Goal: Task Accomplishment & Management: Use online tool/utility

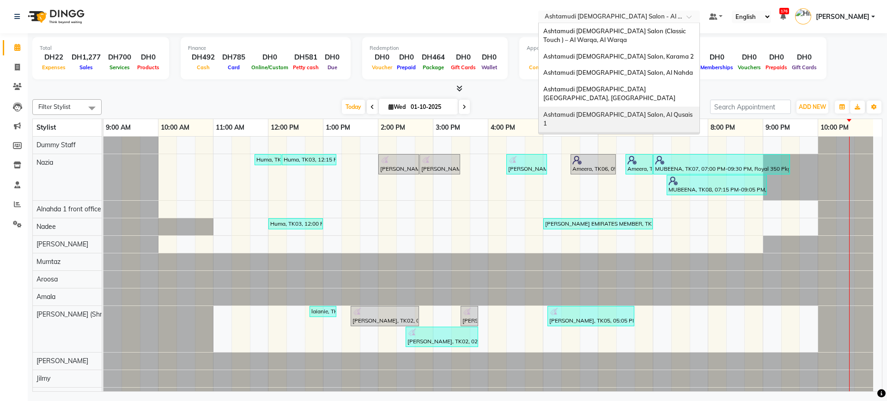
click at [609, 111] on span "Ashtamudi [DEMOGRAPHIC_DATA] Salon, Al Qusais 1" at bounding box center [618, 119] width 151 height 17
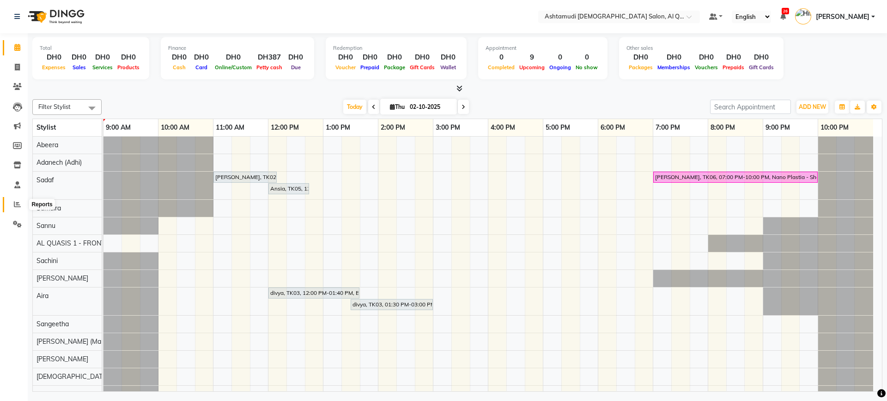
click at [11, 201] on span at bounding box center [17, 205] width 16 height 11
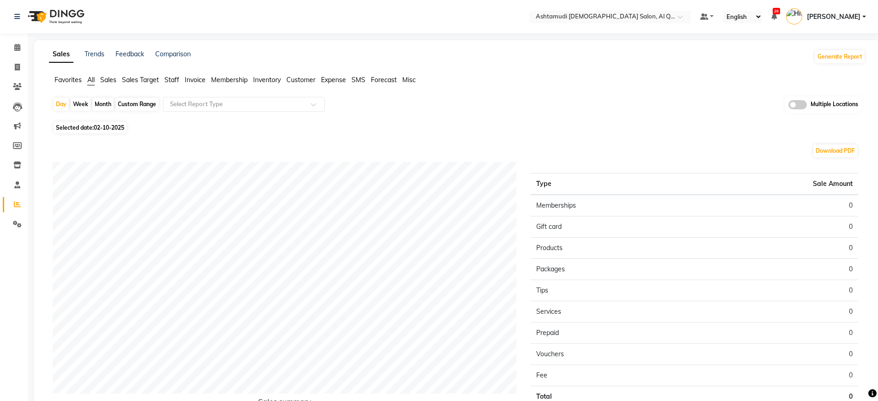
click at [119, 129] on span "02-10-2025" at bounding box center [109, 127] width 30 height 7
select select "10"
select select "2025"
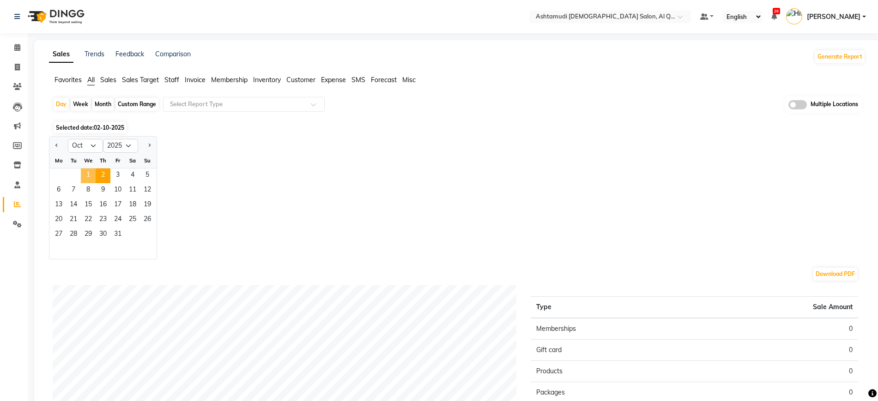
click at [91, 176] on span "1" at bounding box center [88, 176] width 15 height 15
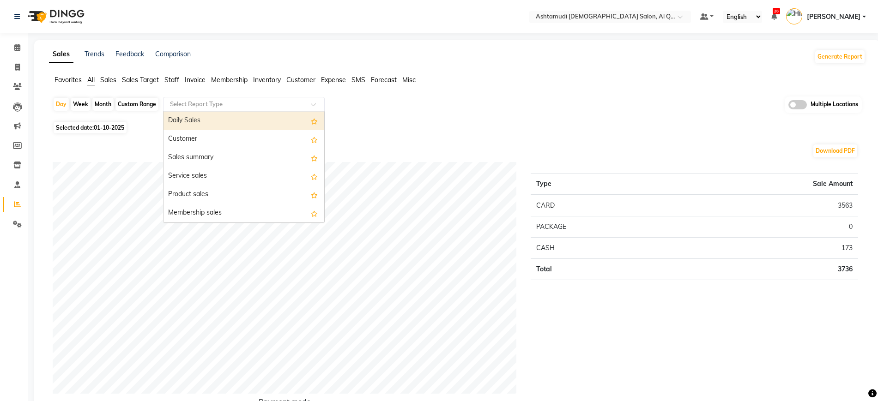
click at [227, 104] on input "text" at bounding box center [234, 104] width 133 height 9
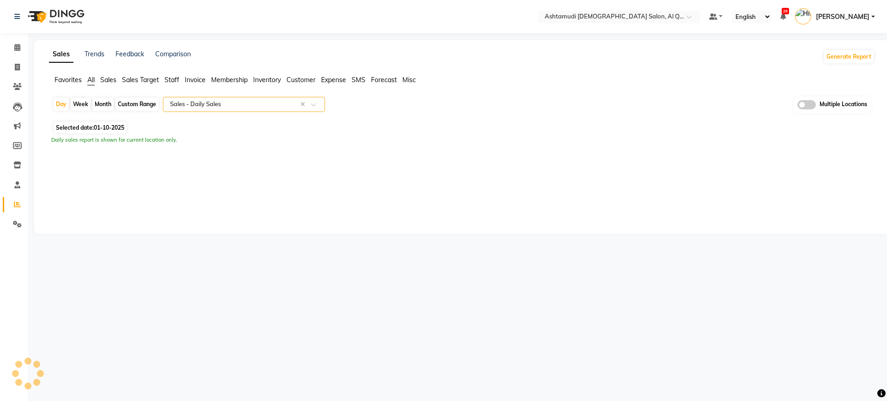
select select "full_report"
select select "csv"
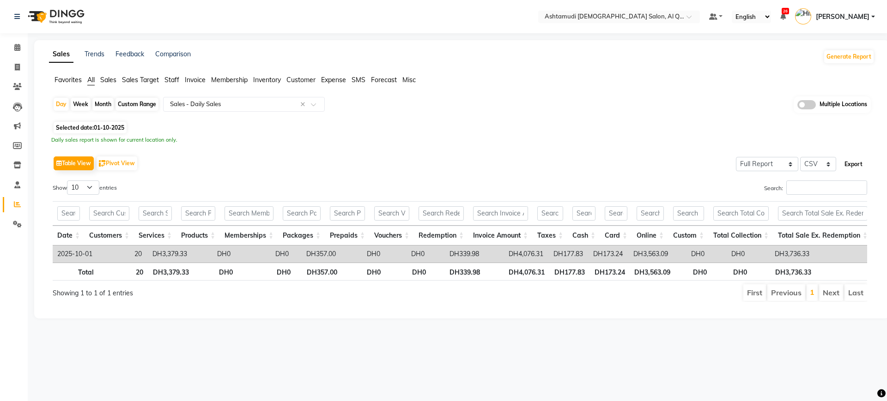
click at [858, 161] on button "Export" at bounding box center [853, 165] width 25 height 16
click at [254, 103] on input "text" at bounding box center [234, 104] width 133 height 9
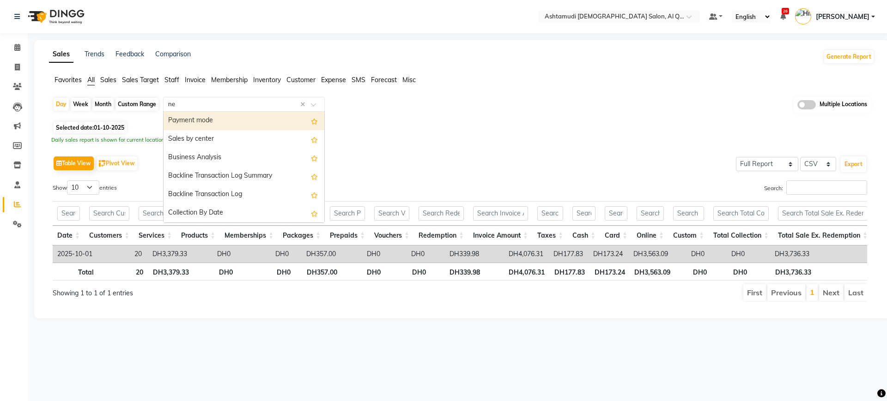
type input "new"
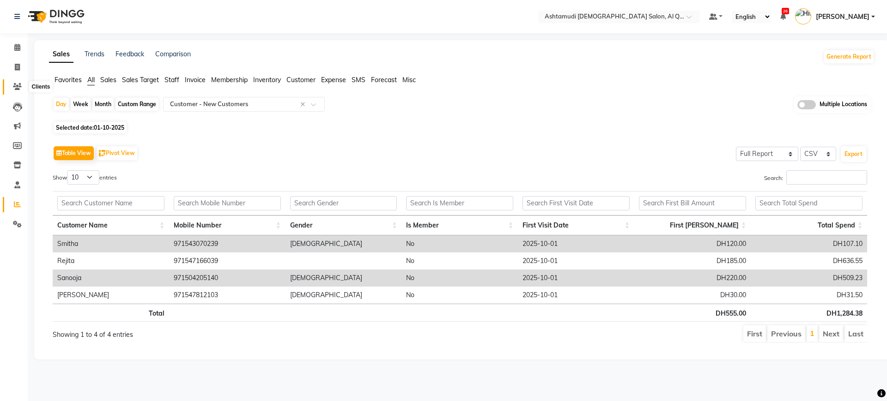
click at [16, 84] on icon at bounding box center [17, 86] width 9 height 7
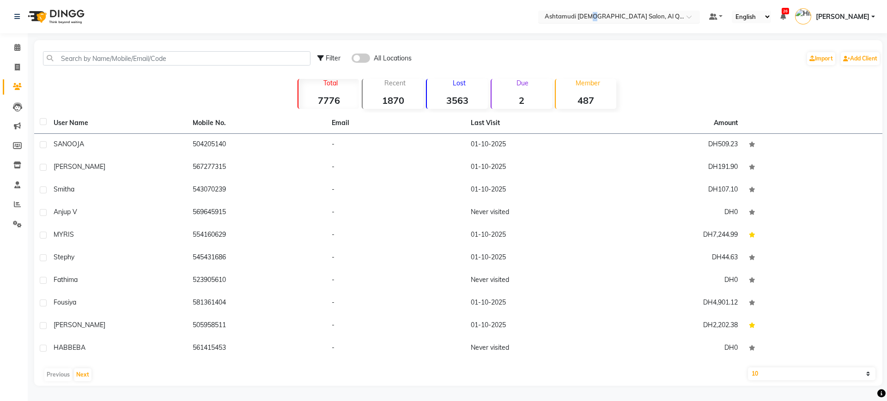
drag, startPoint x: 587, startPoint y: 6, endPoint x: 589, endPoint y: 10, distance: 4.8
click at [589, 10] on nav "Select Location × Ashtamudi Ladies Salon, Al Qusais 1 Default Panel My Panel En…" at bounding box center [443, 16] width 887 height 33
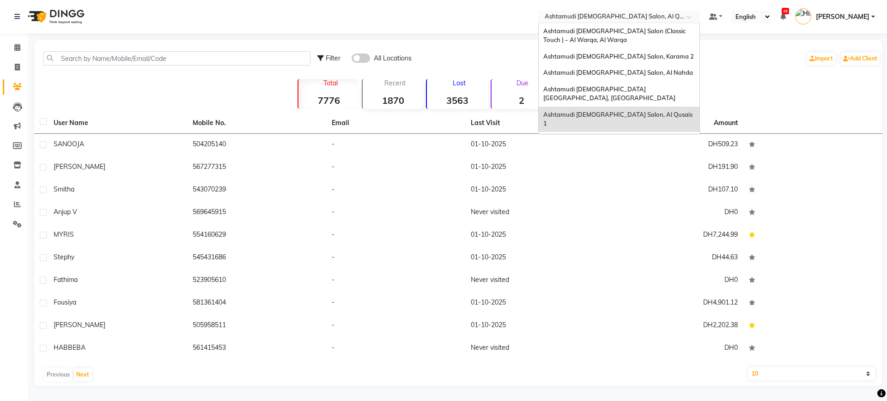
click at [589, 11] on div "Select Location × Ashtamudi Ladies Salon, Al Qusais 1" at bounding box center [619, 17] width 162 height 12
click at [645, 136] on span "Ashtamudi [DEMOGRAPHIC_DATA] Salon - Al Karama, [GEOGRAPHIC_DATA] -[GEOGRAPHIC_…" at bounding box center [609, 148] width 133 height 25
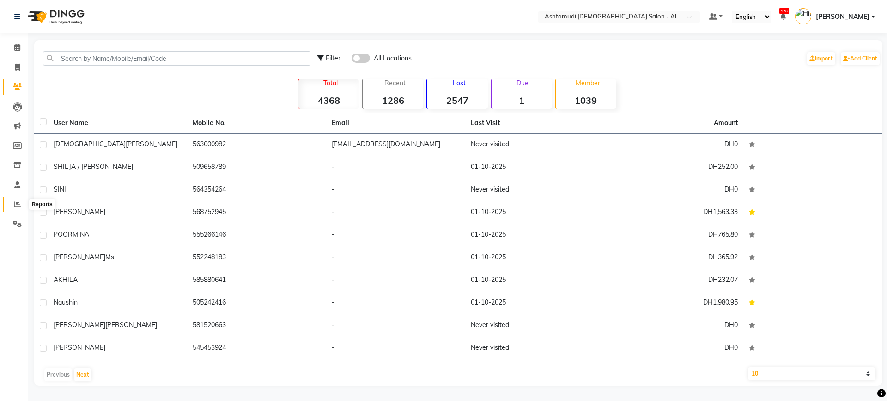
click at [12, 205] on span at bounding box center [17, 205] width 16 height 11
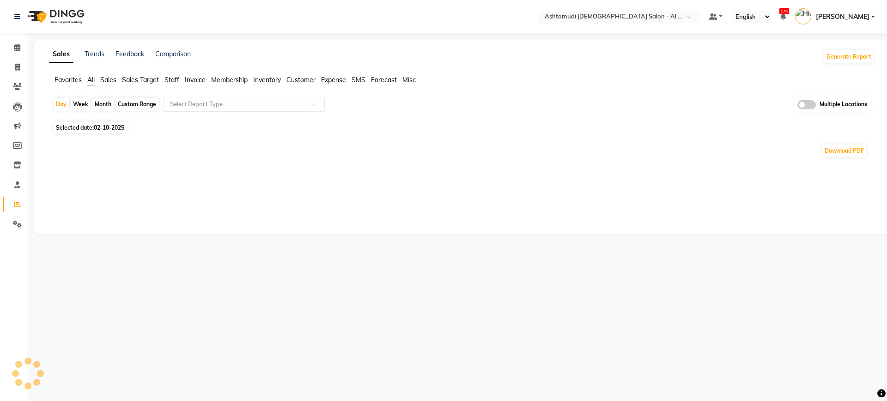
click at [107, 128] on span "02-10-2025" at bounding box center [109, 127] width 30 height 7
select select "10"
select select "2025"
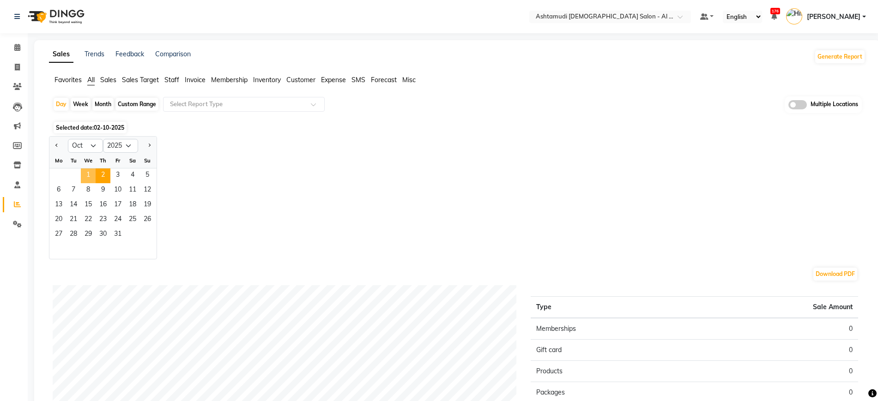
click at [82, 175] on span "1" at bounding box center [88, 176] width 15 height 15
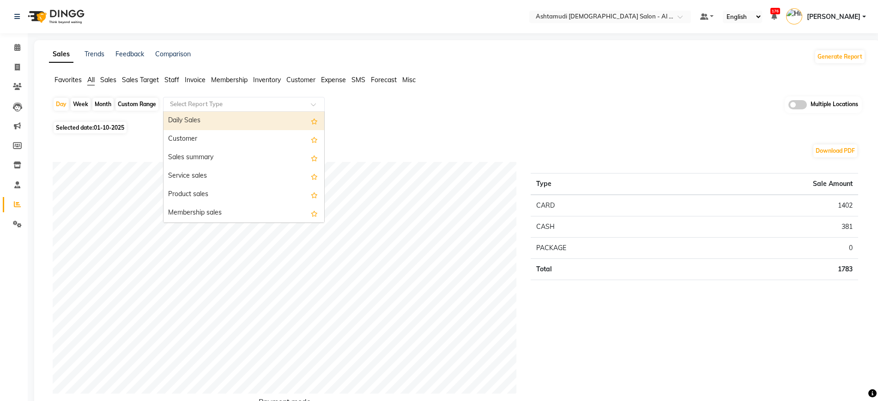
click at [227, 107] on input "text" at bounding box center [234, 104] width 133 height 9
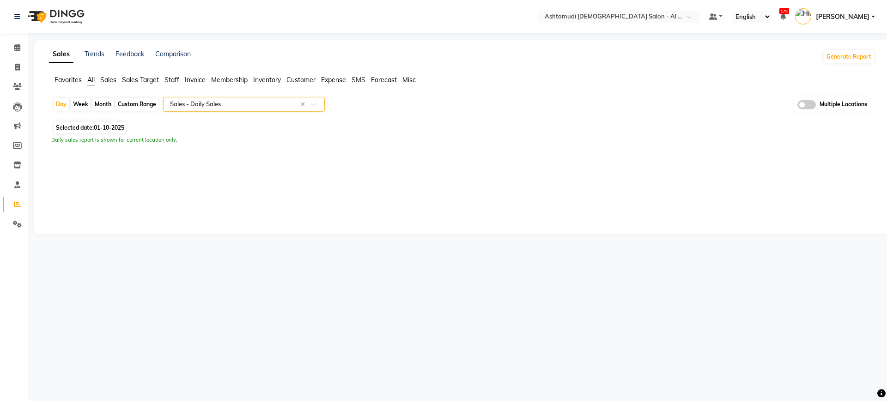
select select "full_report"
select select "csv"
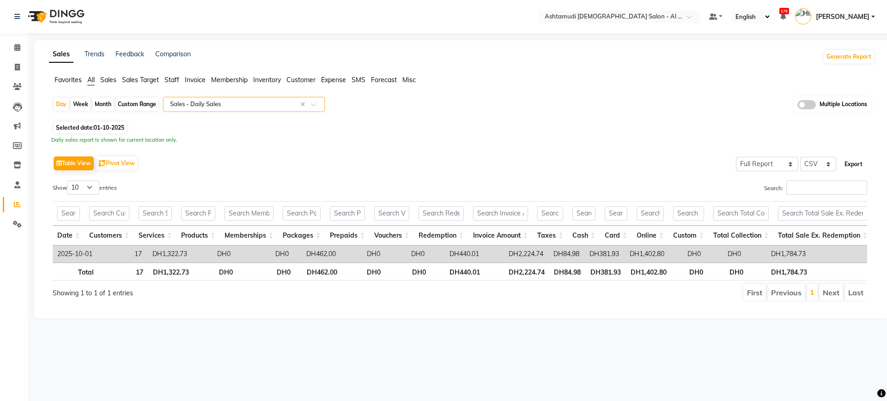
click at [851, 166] on button "Export" at bounding box center [853, 165] width 25 height 16
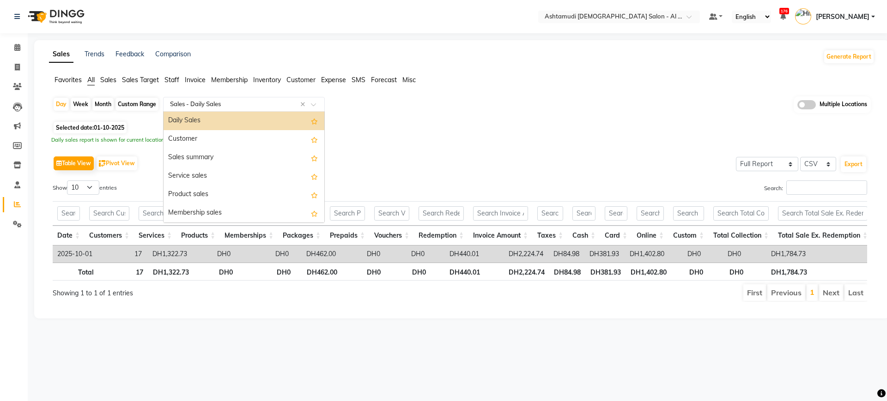
click at [246, 103] on input "text" at bounding box center [234, 104] width 133 height 9
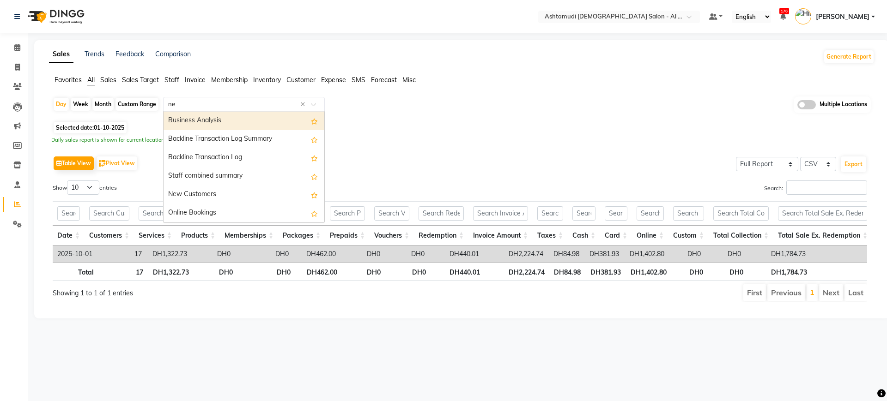
type input "new"
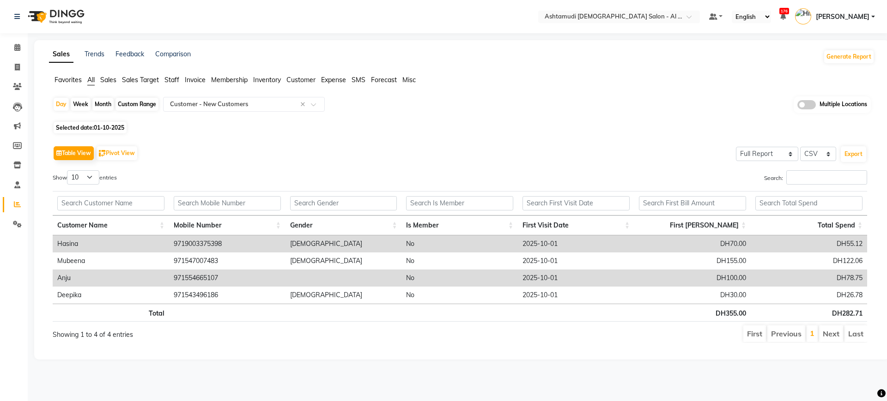
click at [528, 126] on div "Selected date: 01-10-2025" at bounding box center [464, 128] width 822 height 10
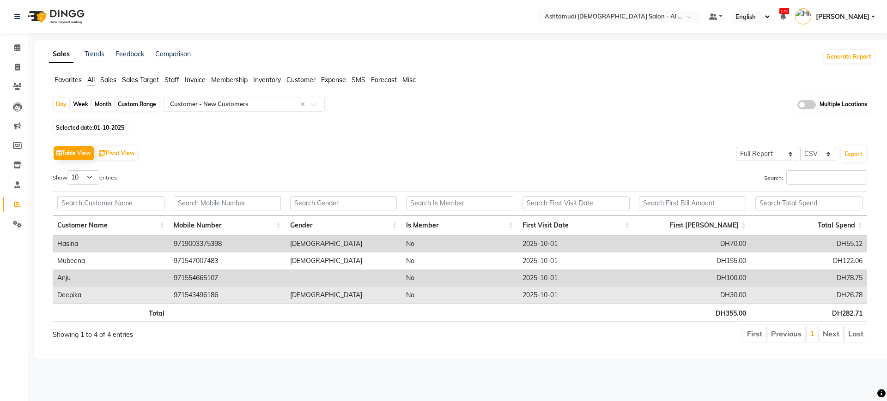
click at [359, 292] on td "female" at bounding box center [343, 295] width 116 height 17
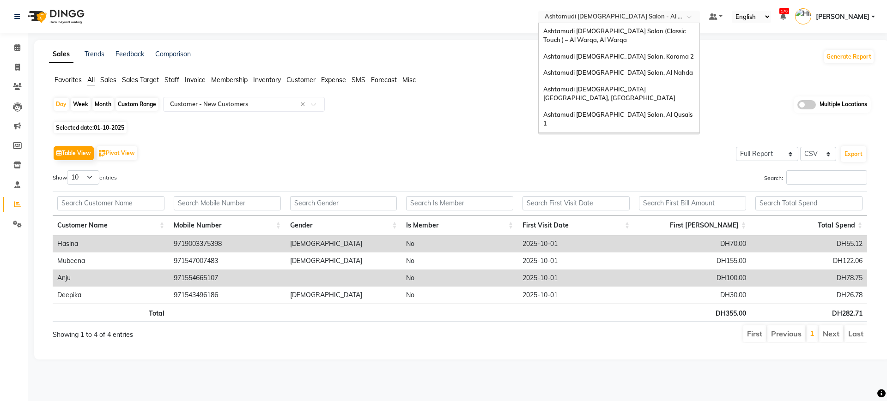
click at [604, 18] on input "text" at bounding box center [610, 17] width 134 height 9
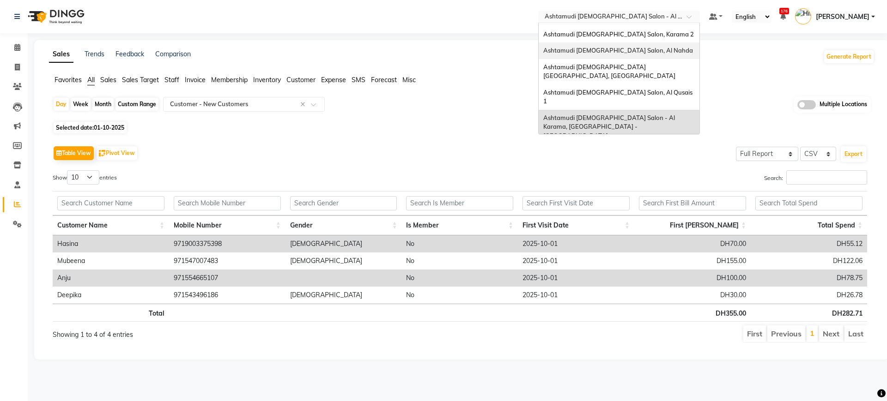
click at [635, 56] on div "Ashtamudi [DEMOGRAPHIC_DATA] Salon, Al Nahda" at bounding box center [618, 50] width 161 height 17
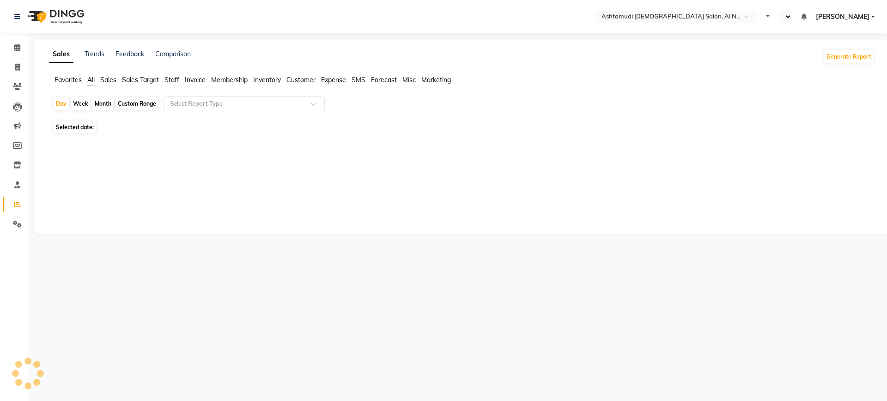
select select "en"
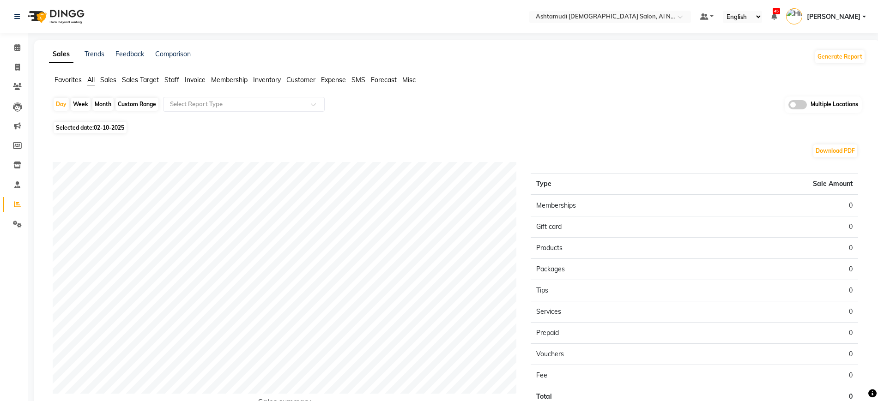
click at [106, 126] on span "02-10-2025" at bounding box center [109, 127] width 30 height 7
select select "10"
select select "2025"
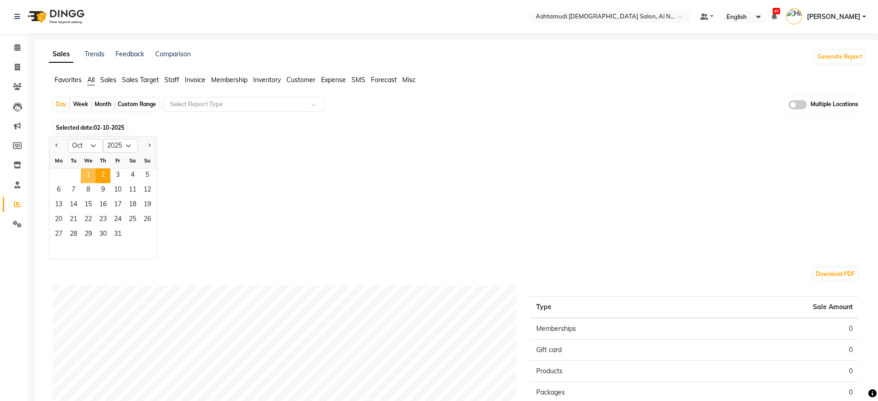
click at [88, 172] on span "1" at bounding box center [88, 176] width 15 height 15
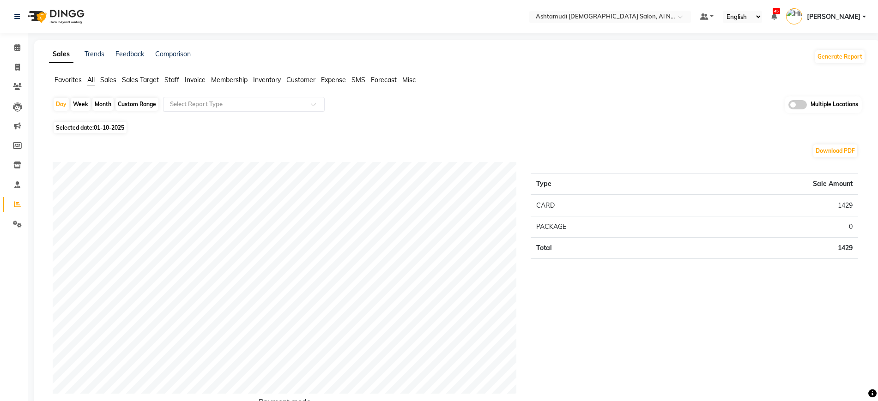
click at [226, 103] on input "text" at bounding box center [234, 104] width 133 height 9
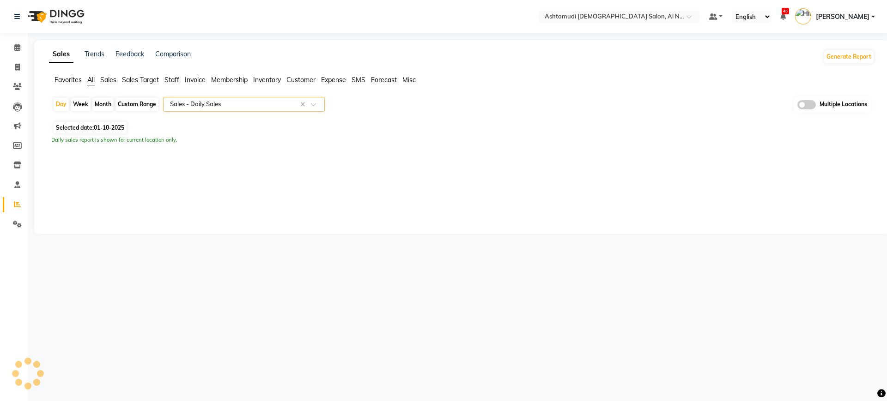
select select "full_report"
select select "csv"
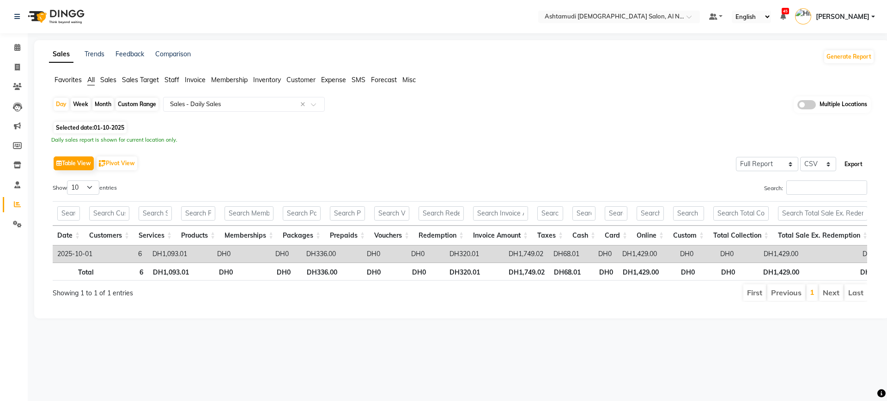
click at [853, 167] on button "Export" at bounding box center [853, 165] width 25 height 16
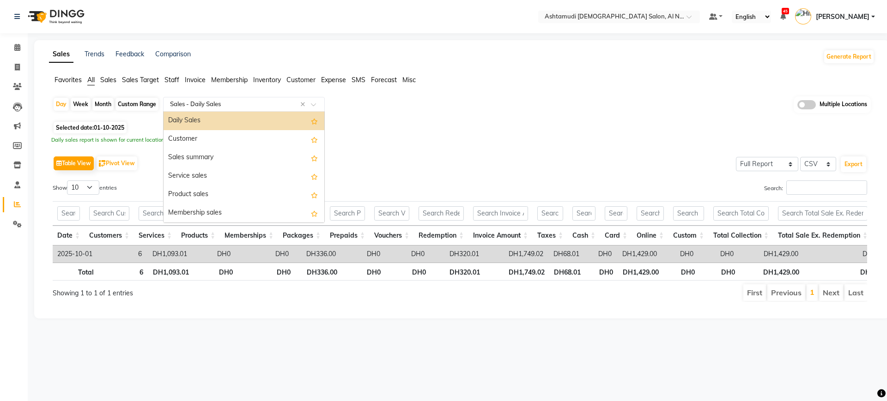
click at [228, 102] on input "text" at bounding box center [234, 104] width 133 height 9
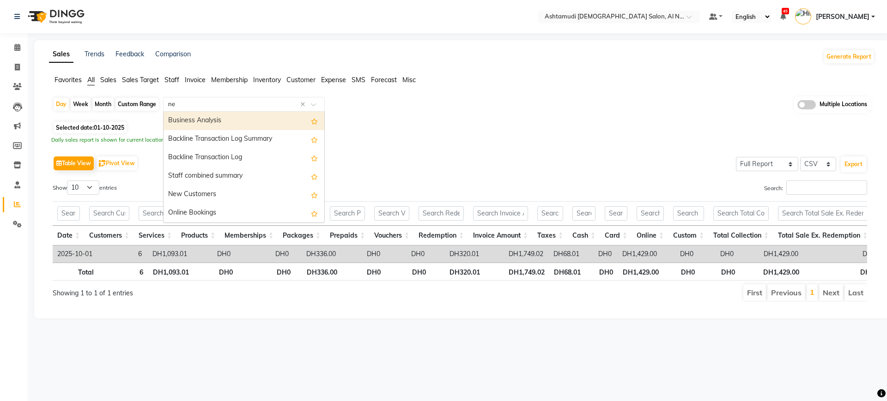
type input "new"
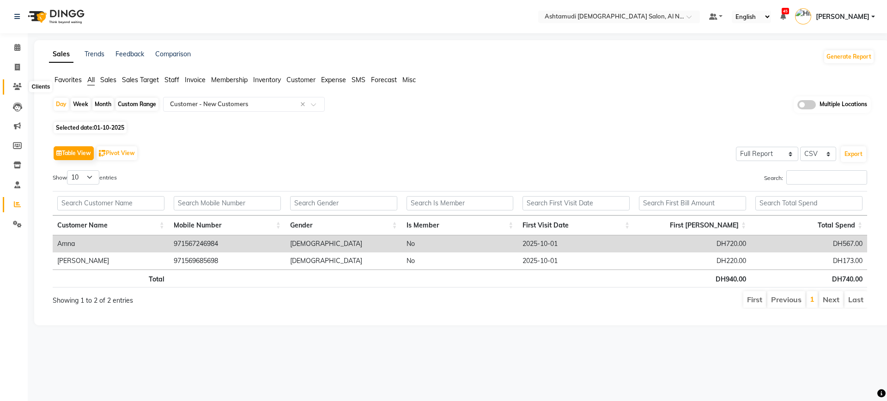
click at [22, 86] on span at bounding box center [17, 87] width 16 height 11
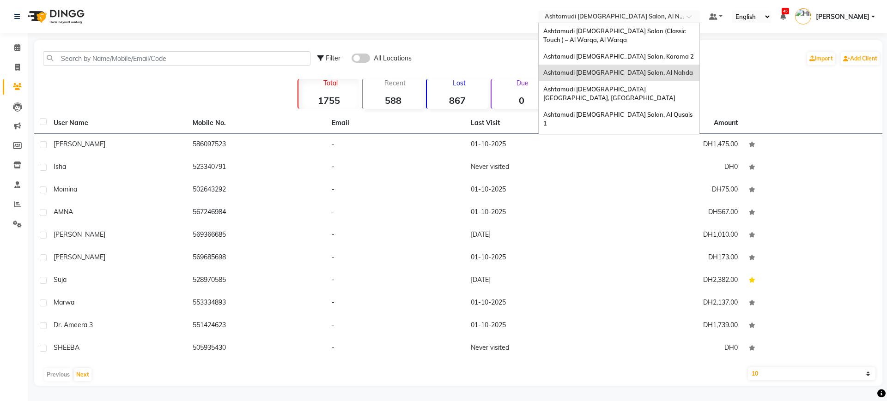
click at [595, 15] on input "text" at bounding box center [610, 17] width 134 height 9
click at [626, 87] on span "Ashtamudi [DEMOGRAPHIC_DATA] [GEOGRAPHIC_DATA], [GEOGRAPHIC_DATA]" at bounding box center [609, 93] width 132 height 17
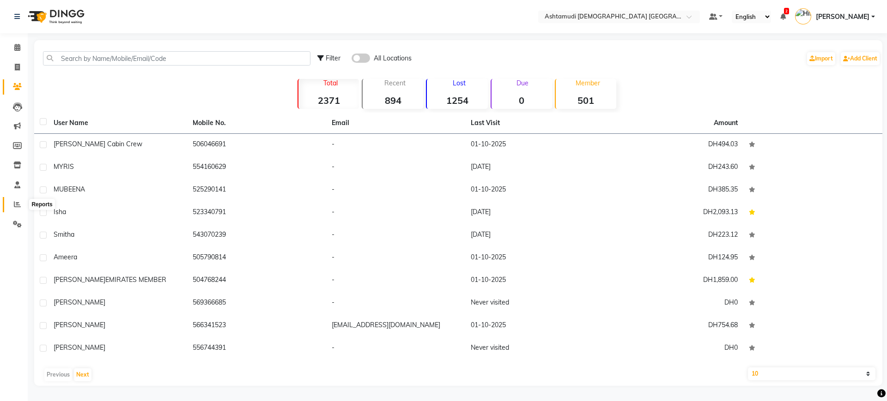
click at [17, 205] on icon at bounding box center [17, 204] width 7 height 7
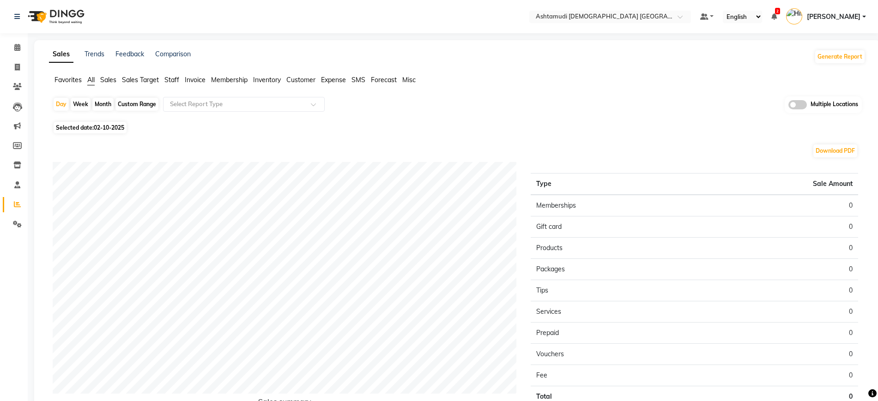
click at [108, 128] on span "02-10-2025" at bounding box center [109, 127] width 30 height 7
select select "10"
select select "2025"
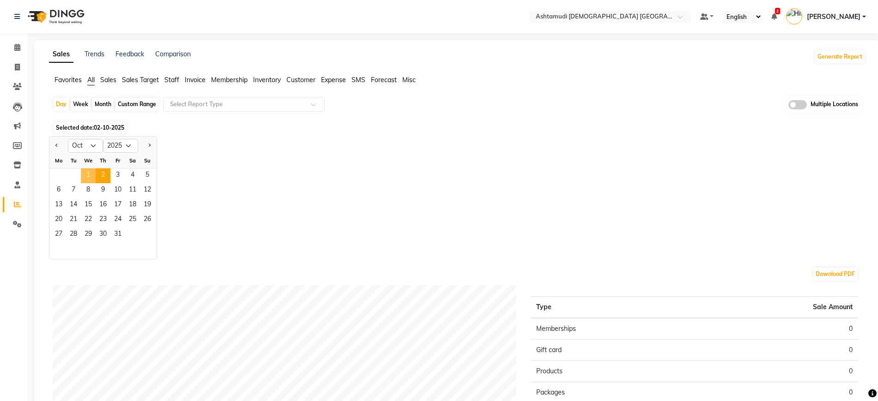
click at [86, 173] on span "1" at bounding box center [88, 176] width 15 height 15
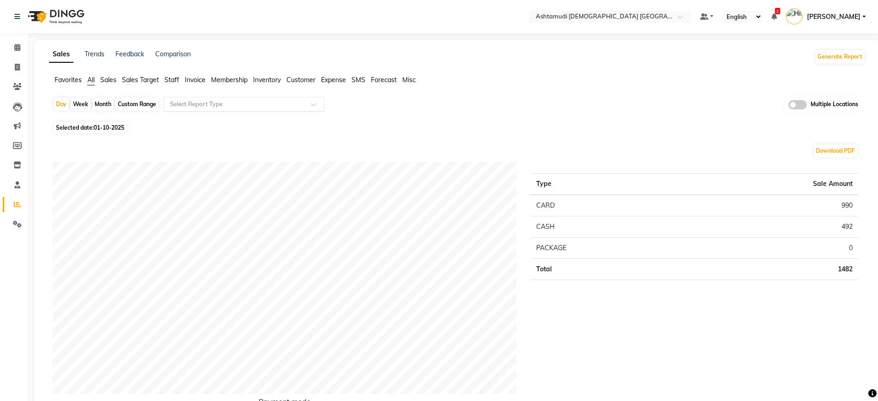
click at [194, 109] on div "Select Report Type" at bounding box center [244, 104] width 162 height 15
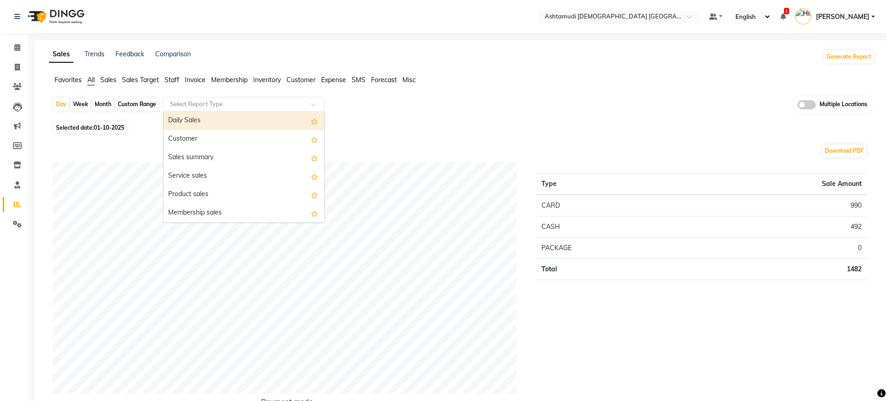
select select "full_report"
select select "csv"
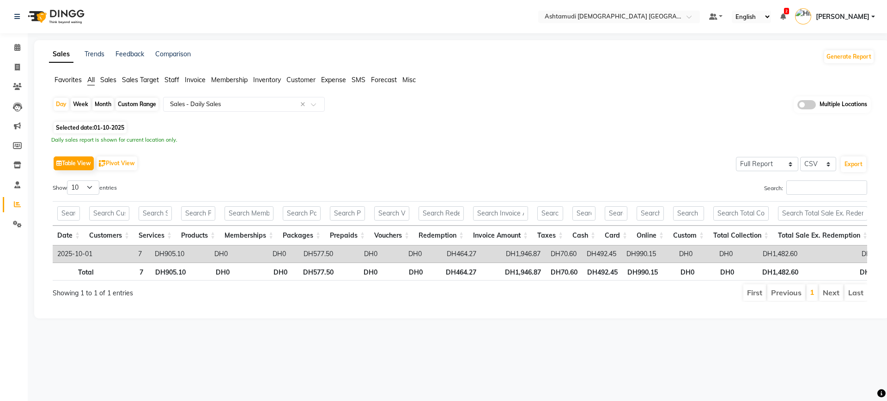
click at [511, 99] on div "Day Week Month Custom Range Select Report Type × Sales - Daily Sales × Multiple…" at bounding box center [462, 108] width 818 height 23
click at [848, 162] on button "Export" at bounding box center [853, 165] width 25 height 16
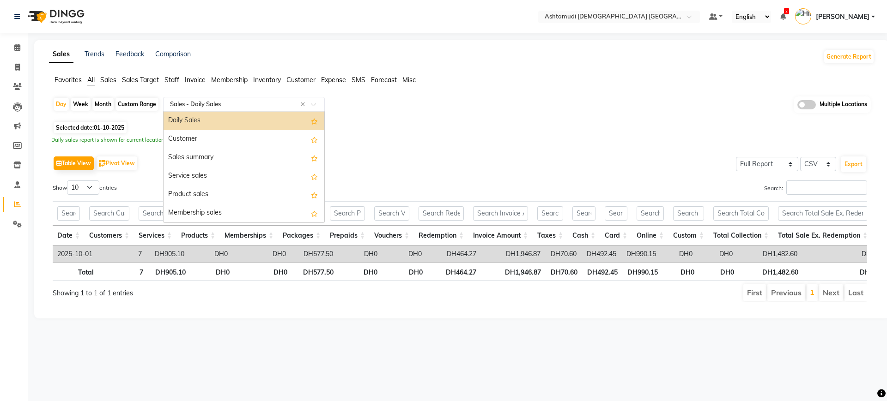
click at [234, 103] on input "text" at bounding box center [234, 104] width 133 height 9
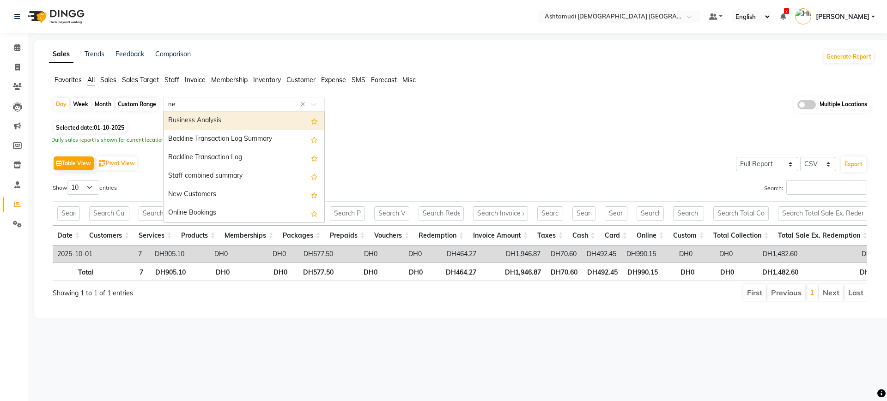
type input "new"
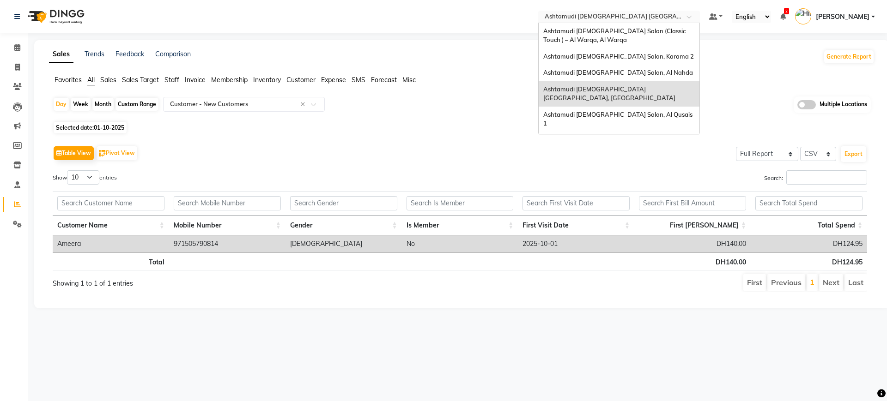
click at [594, 16] on input "text" at bounding box center [610, 17] width 134 height 9
click at [631, 62] on div "Ashtamudi [DEMOGRAPHIC_DATA] Salon, Karama 2" at bounding box center [618, 56] width 161 height 17
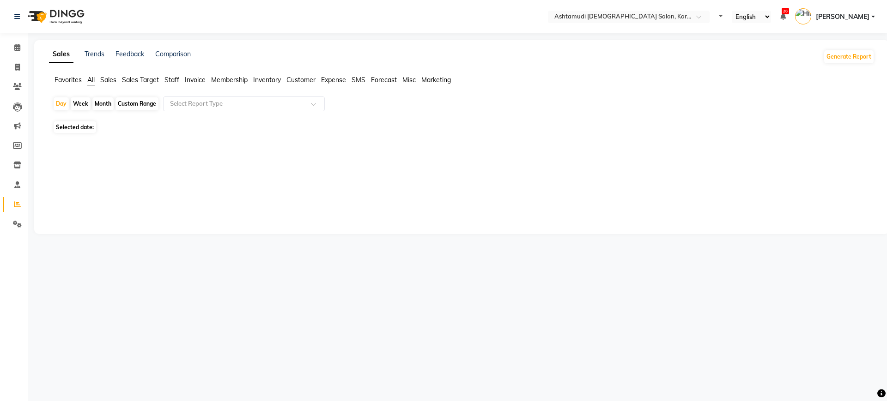
select select "en"
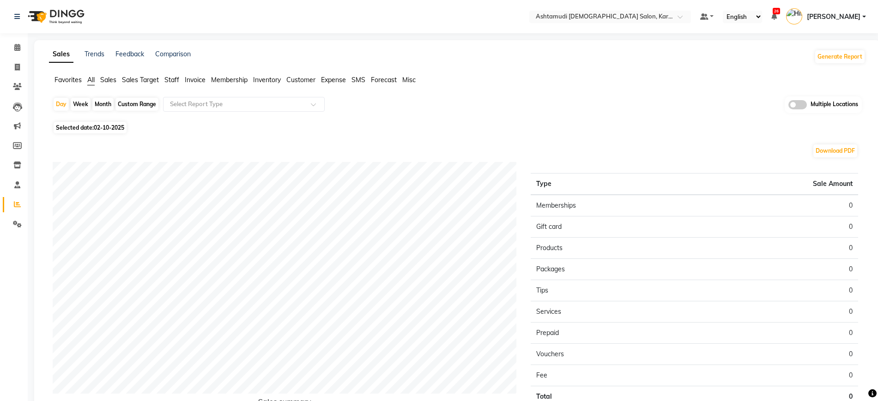
click at [115, 127] on span "02-10-2025" at bounding box center [109, 127] width 30 height 7
select select "10"
select select "2025"
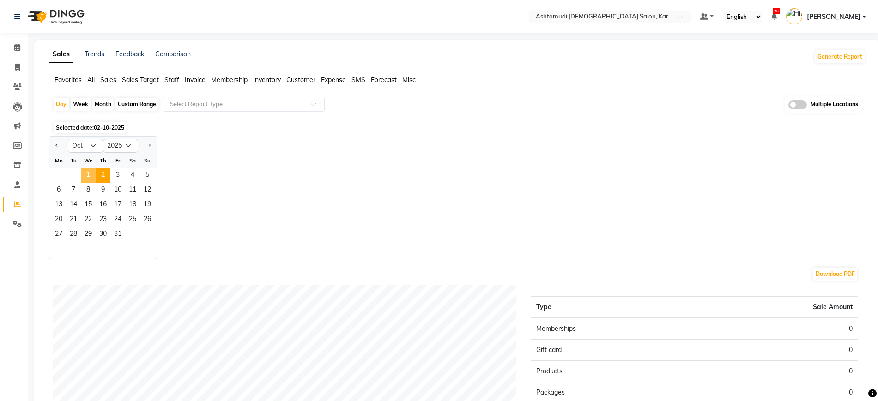
click at [85, 175] on span "1" at bounding box center [88, 176] width 15 height 15
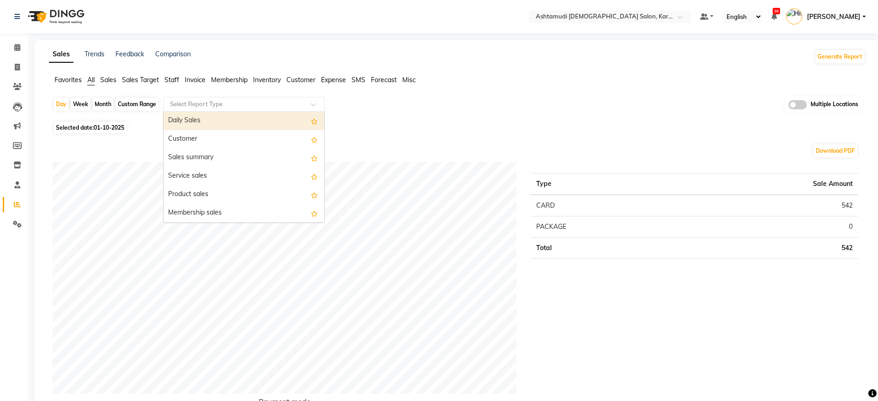
click at [221, 100] on input "text" at bounding box center [234, 104] width 133 height 9
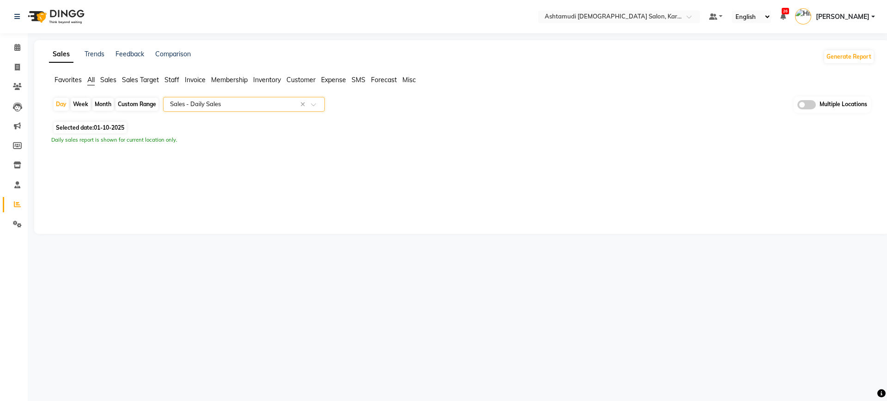
select select "full_report"
select select "csv"
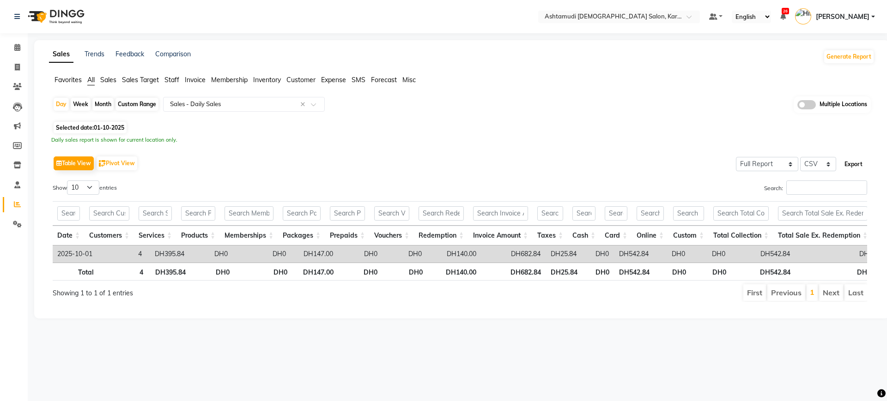
click at [850, 161] on button "Export" at bounding box center [853, 165] width 25 height 16
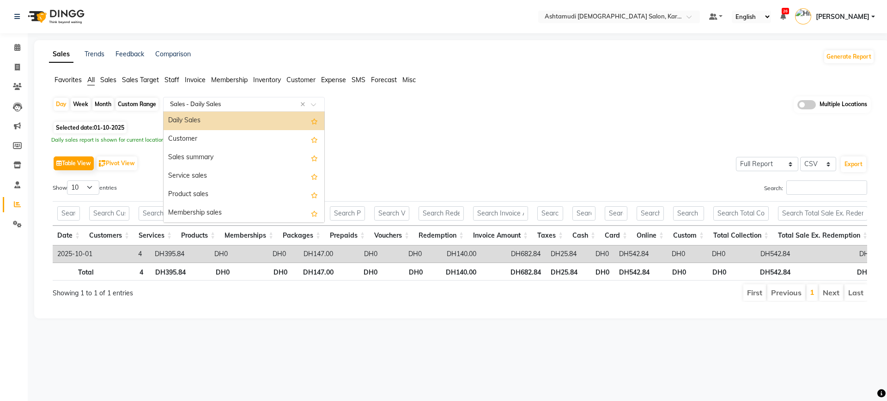
click at [238, 103] on input "text" at bounding box center [234, 104] width 133 height 9
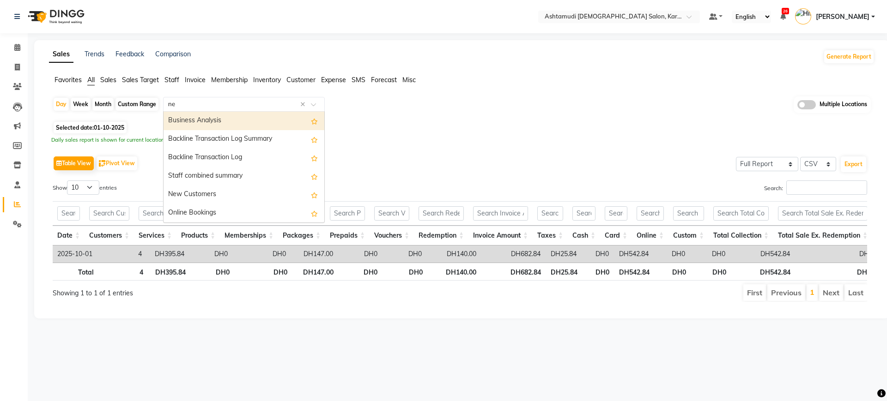
type input "new"
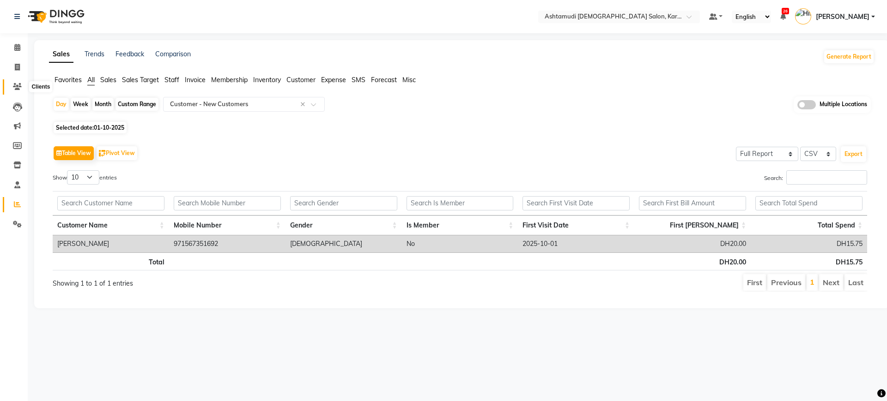
click at [18, 86] on icon at bounding box center [17, 86] width 9 height 7
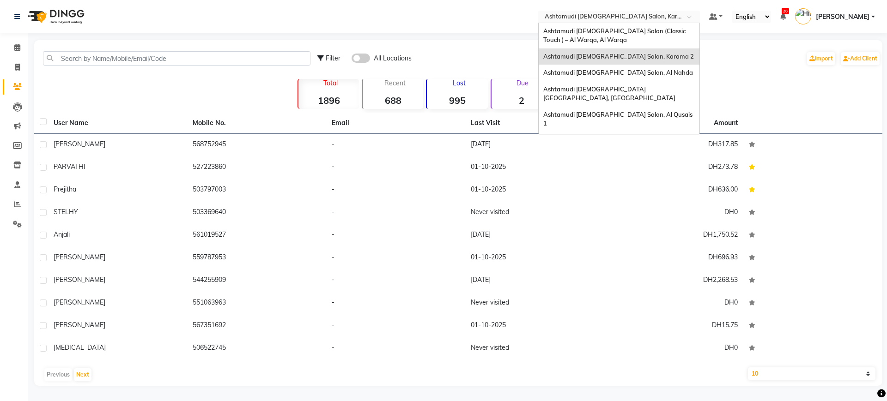
click at [643, 16] on input "text" at bounding box center [610, 17] width 134 height 9
click at [640, 24] on div "Ashtamudi [DEMOGRAPHIC_DATA] Salon (Classic Touch ) – Al Warqa, Al Warqa" at bounding box center [618, 35] width 161 height 25
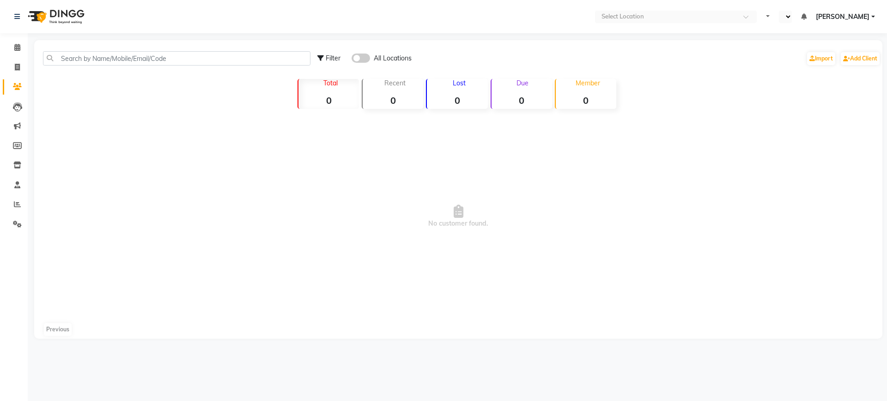
select select "en"
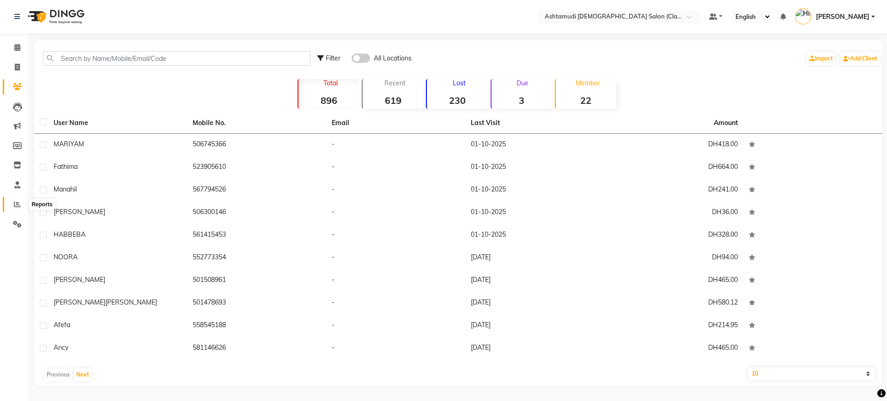
click at [14, 200] on span at bounding box center [17, 205] width 16 height 11
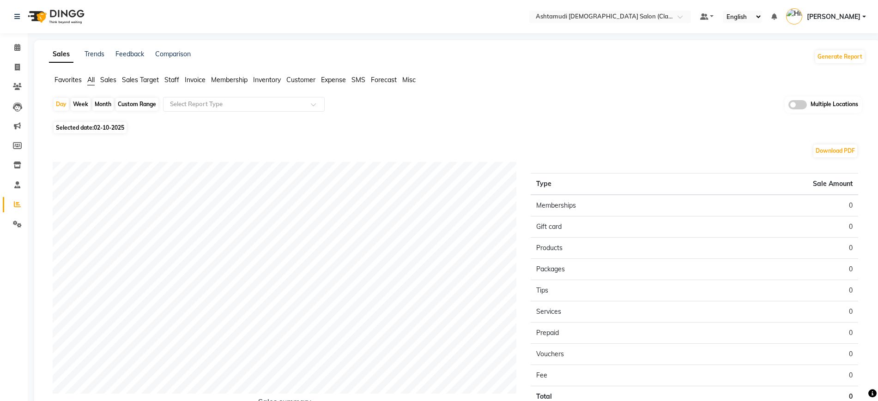
click at [102, 126] on span "02-10-2025" at bounding box center [109, 127] width 30 height 7
select select "10"
select select "2025"
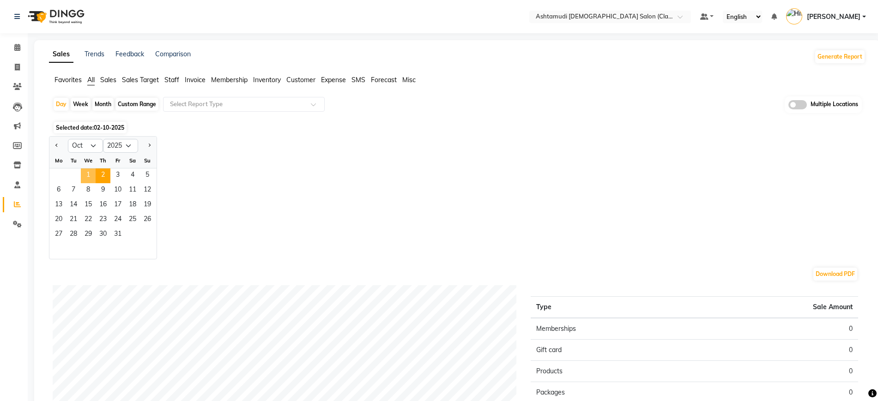
click at [89, 171] on span "1" at bounding box center [88, 176] width 15 height 15
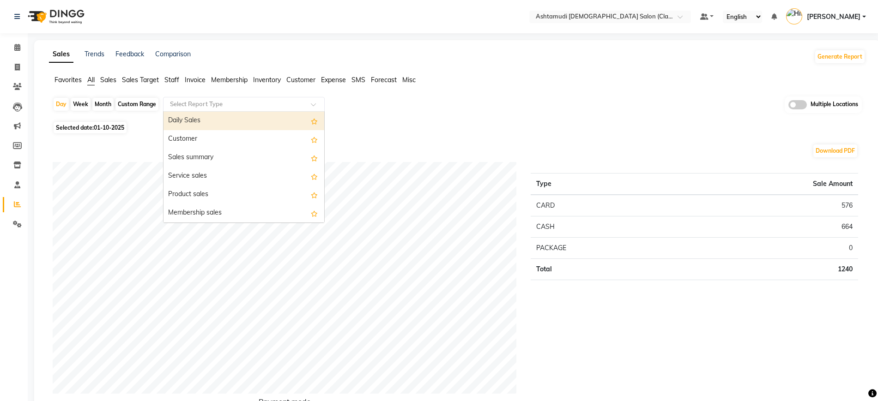
click at [219, 107] on input "text" at bounding box center [234, 104] width 133 height 9
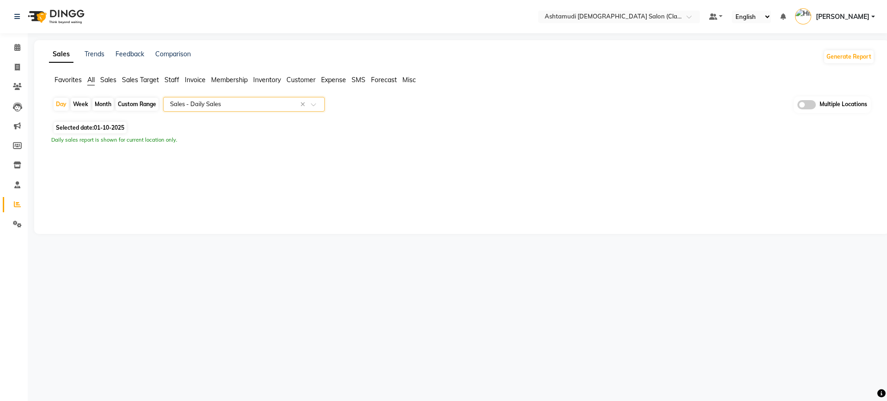
select select "full_report"
select select "csv"
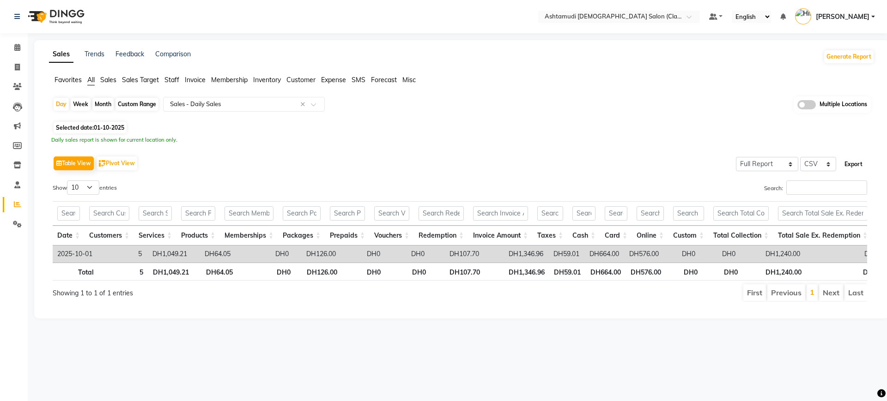
click at [851, 167] on button "Export" at bounding box center [853, 165] width 25 height 16
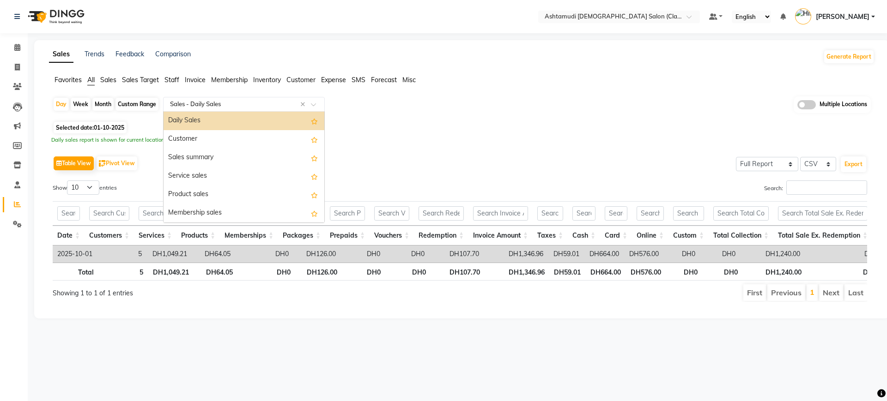
click at [207, 104] on input "text" at bounding box center [234, 104] width 133 height 9
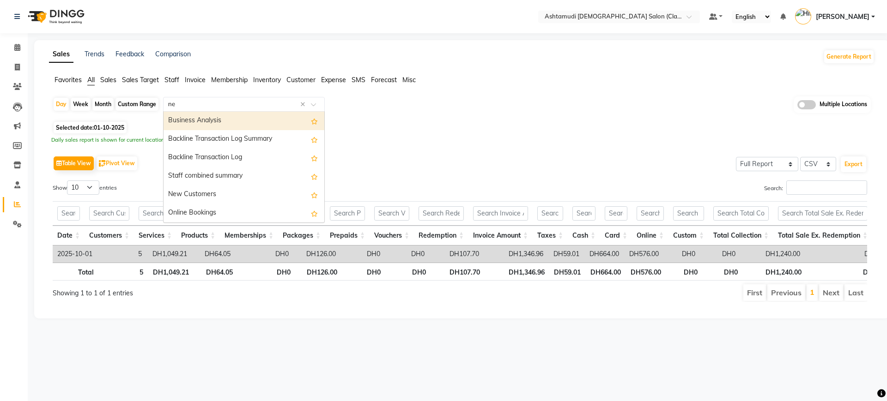
type input "new"
